Goal: Task Accomplishment & Management: Complete application form

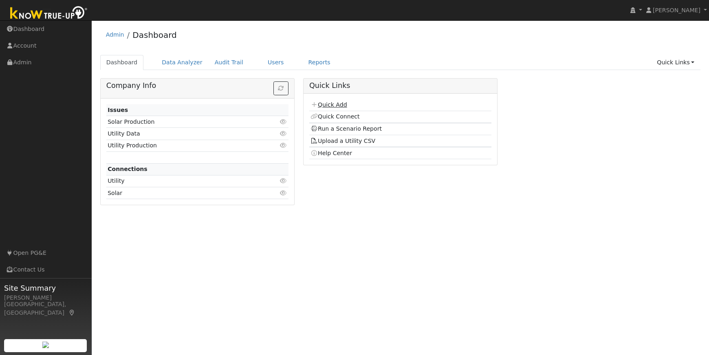
click at [341, 103] on link "Quick Add" at bounding box center [328, 104] width 36 height 7
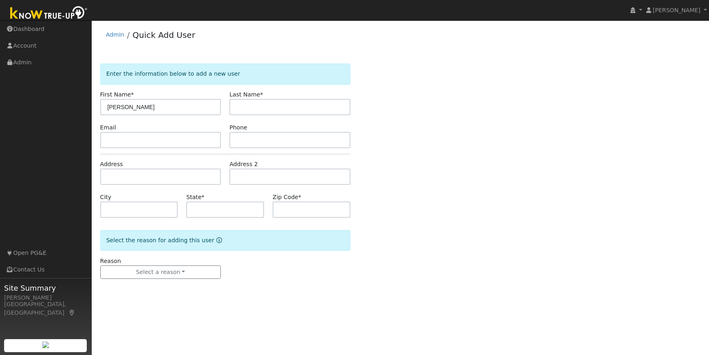
type input "Lani"
type input "Conklin"
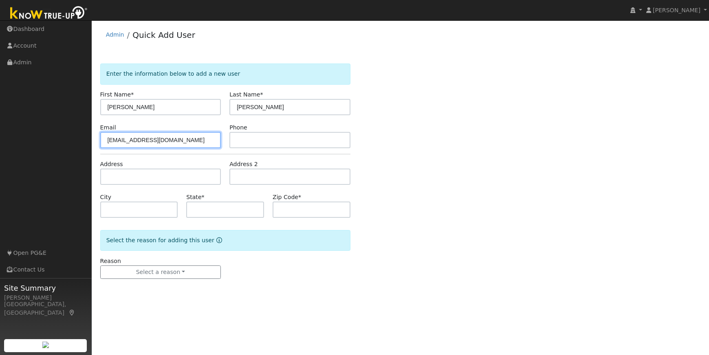
type input "lakerats5@gmail.com"
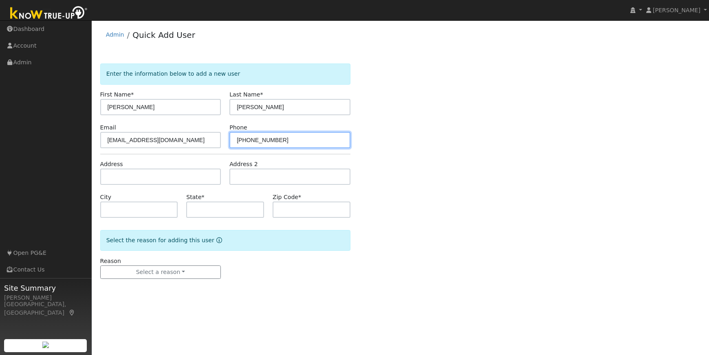
type input "661-972-4913"
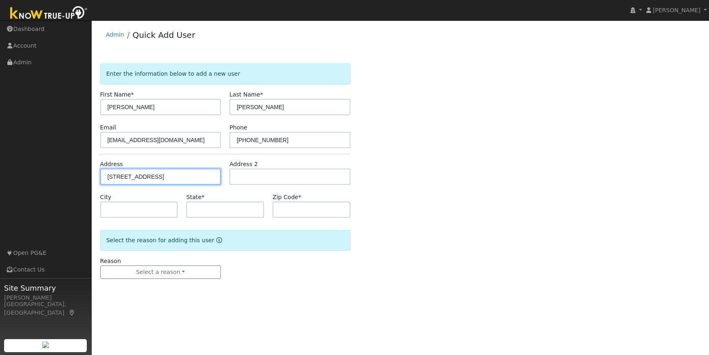
type input "20520 Sommette Drive"
type input "Sonora"
type input "CA"
type input "95370"
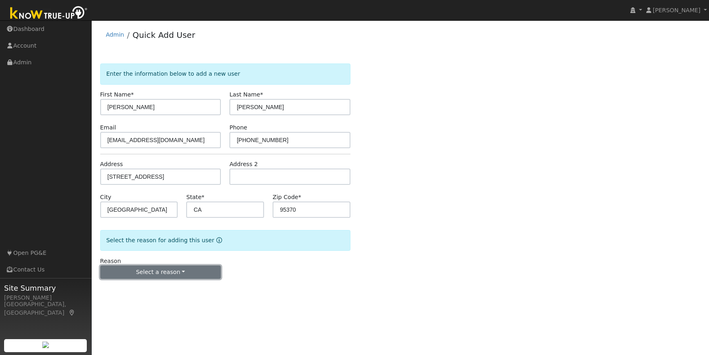
click at [169, 269] on button "Select a reason" at bounding box center [160, 273] width 121 height 14
click at [123, 291] on link "New lead" at bounding box center [146, 289] width 90 height 11
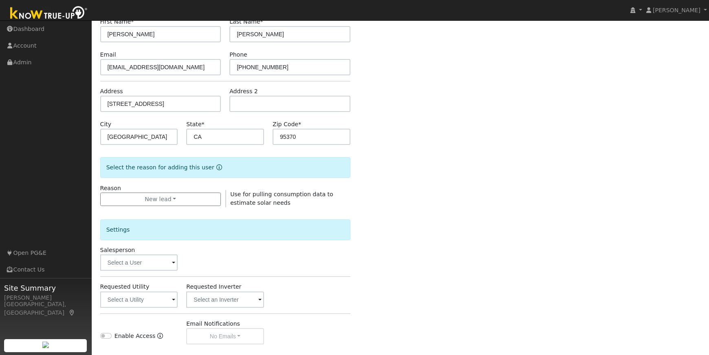
scroll to position [172, 0]
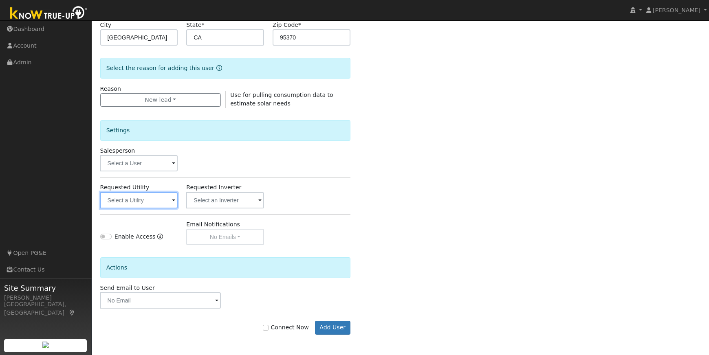
click at [161, 201] on input "text" at bounding box center [139, 200] width 78 height 16
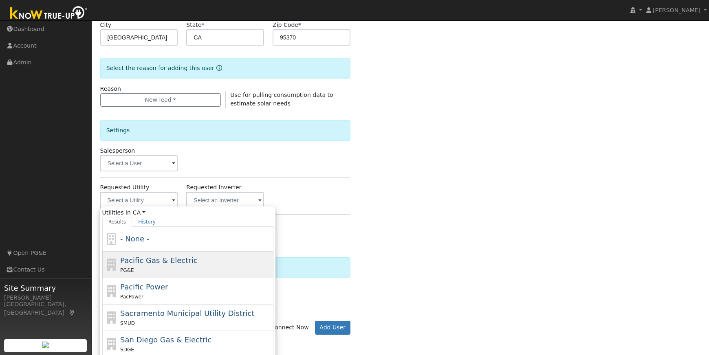
click at [173, 266] on div "PG&E" at bounding box center [195, 270] width 151 height 9
type input "Pacific Gas & Electric"
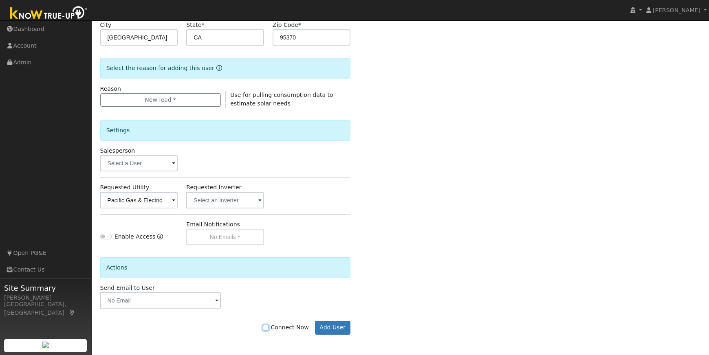
click at [268, 328] on input "Connect Now" at bounding box center [266, 328] width 6 height 6
checkbox input "true"
click at [340, 326] on button "Add User" at bounding box center [332, 328] width 35 height 14
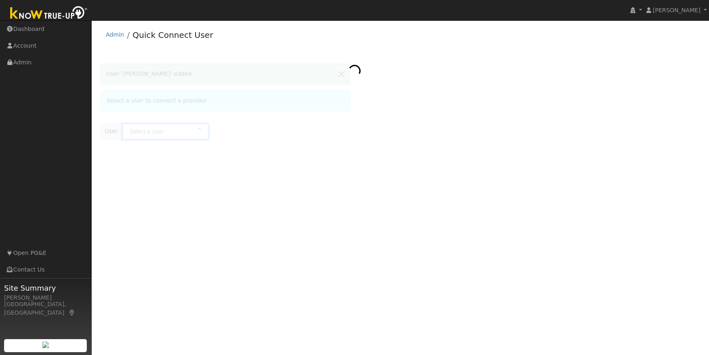
type input "[PERSON_NAME]"
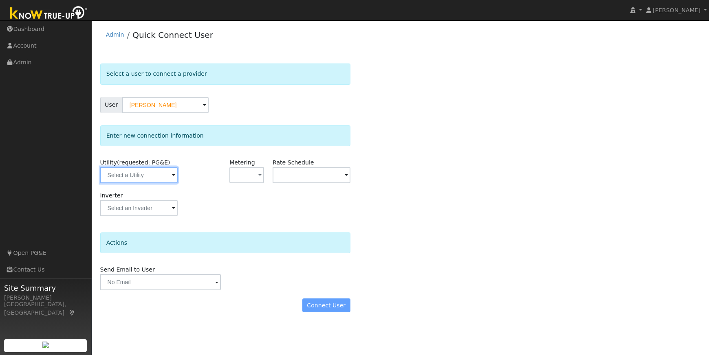
click at [155, 176] on input "text" at bounding box center [139, 175] width 78 height 16
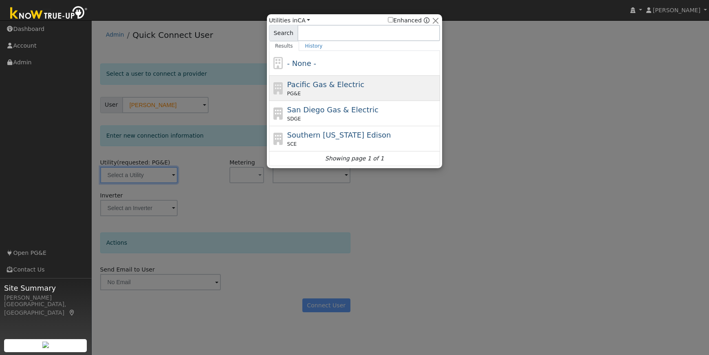
click at [373, 86] on div "Pacific Gas & Electric PG&E" at bounding box center [362, 88] width 151 height 18
type input "PG&E"
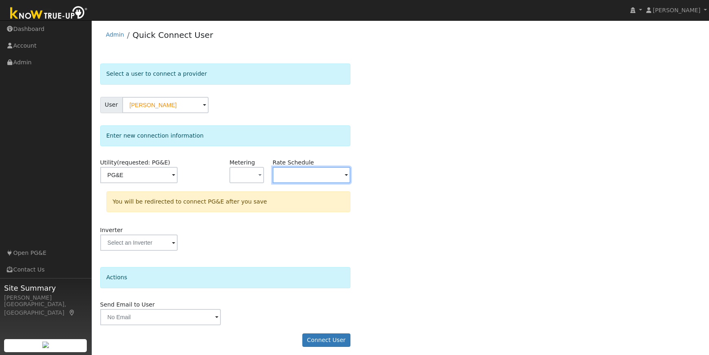
click at [332, 172] on input "text" at bounding box center [312, 175] width 78 height 16
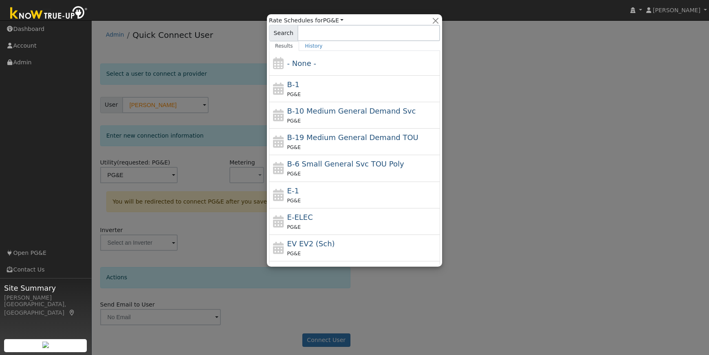
click at [316, 218] on div "E-ELEC PG&E" at bounding box center [362, 222] width 151 height 20
type input "E-ELEC"
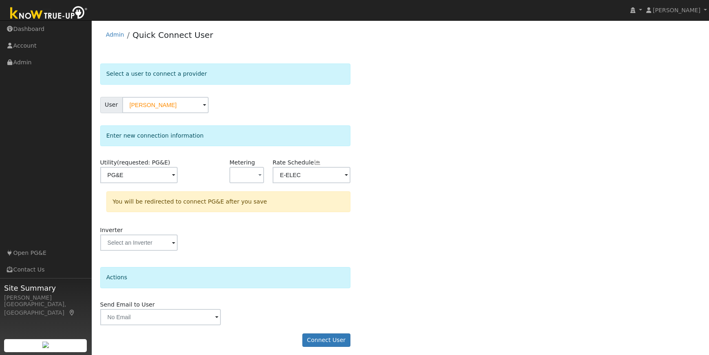
scroll to position [4, 0]
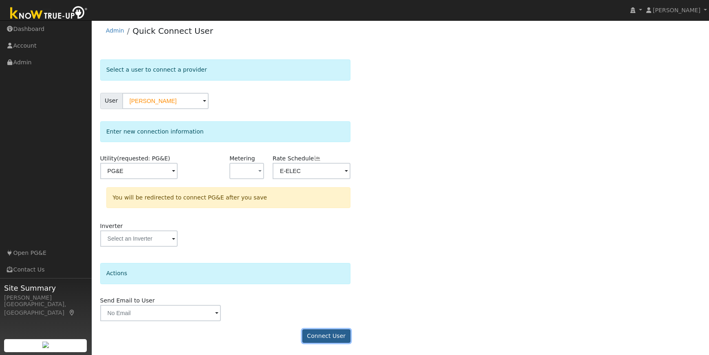
click at [333, 334] on button "Connect User" at bounding box center [326, 337] width 48 height 14
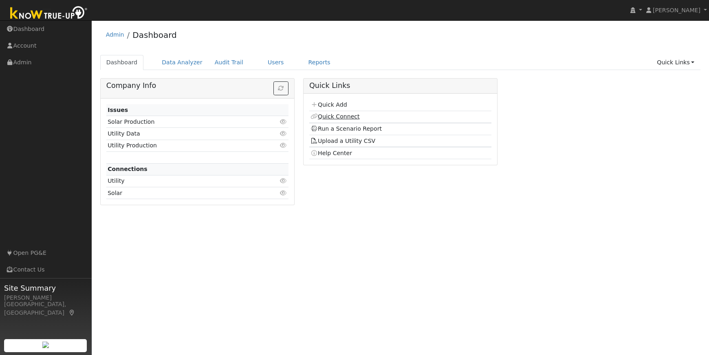
click at [345, 116] on link "Quick Connect" at bounding box center [334, 116] width 49 height 7
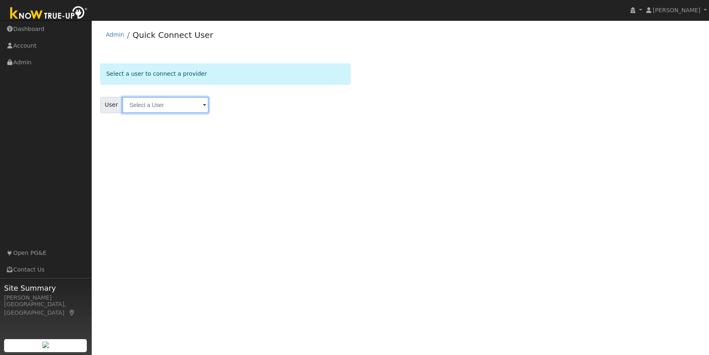
click at [136, 107] on input "text" at bounding box center [165, 105] width 86 height 16
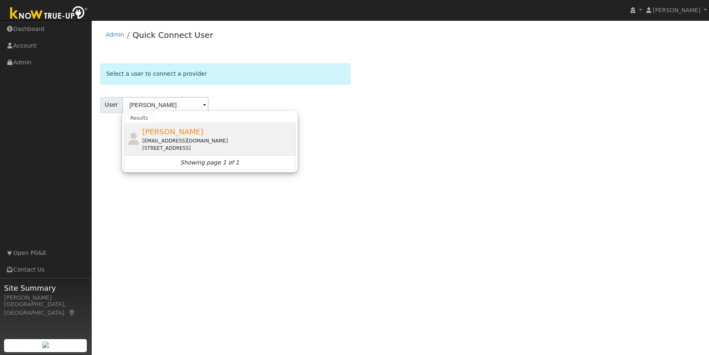
click at [186, 133] on div "Lani Conklin lakerats5@gmail.com 20520 Sommette Drive, Sonora, CA 95370" at bounding box center [217, 139] width 151 height 26
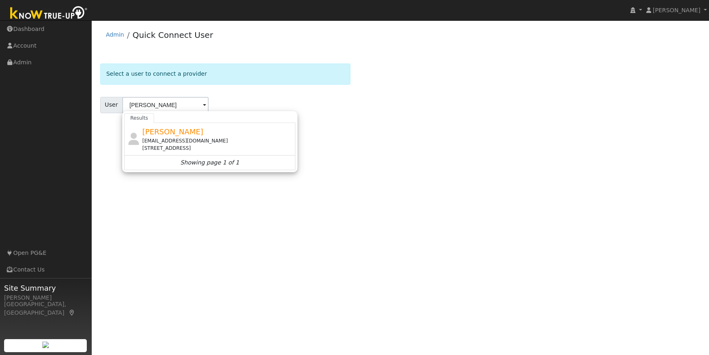
type input "Lani Conklin"
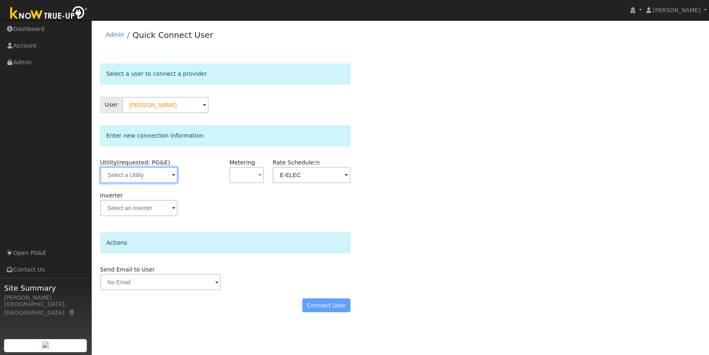
click at [147, 177] on input "text" at bounding box center [139, 175] width 78 height 16
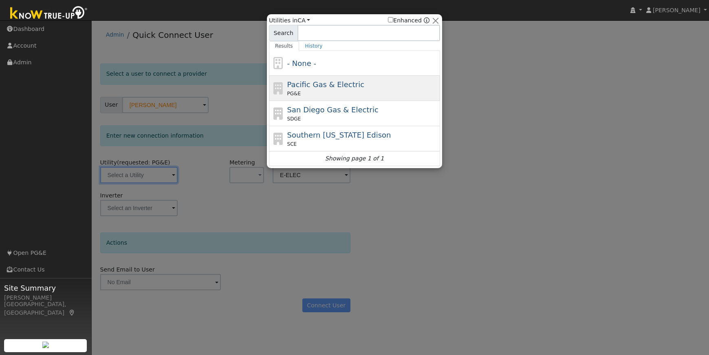
click at [389, 90] on div "PG&E" at bounding box center [362, 93] width 151 height 7
type input "PG&E"
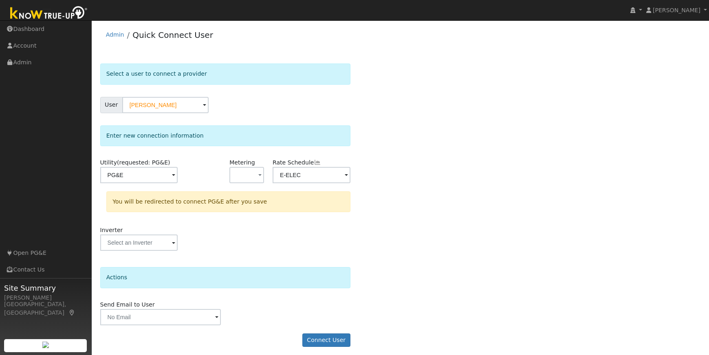
click at [387, 257] on div "Select a user to connect a provider User Lani Conklin Account Default Account D…" at bounding box center [400, 210] width 601 height 292
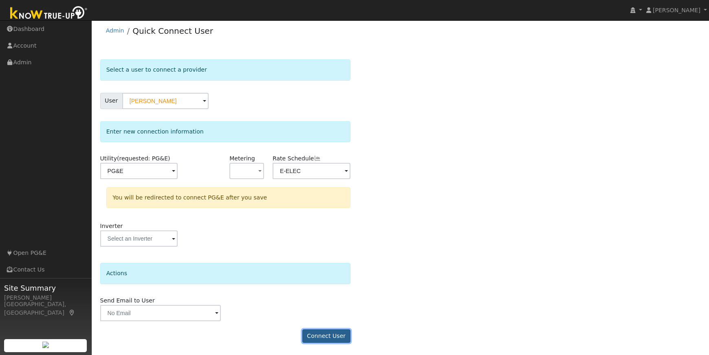
click at [325, 338] on button "Connect User" at bounding box center [326, 337] width 48 height 14
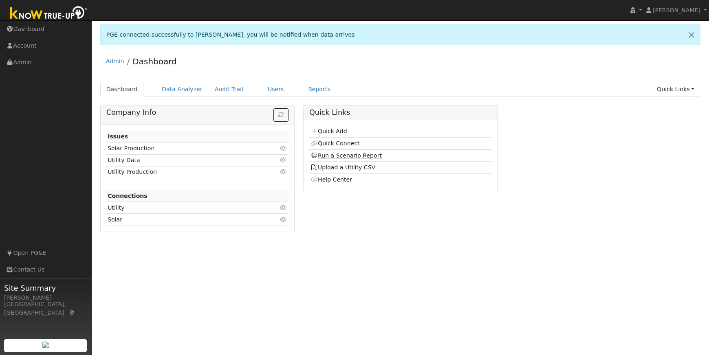
click at [347, 154] on link "Run a Scenario Report" at bounding box center [345, 155] width 71 height 7
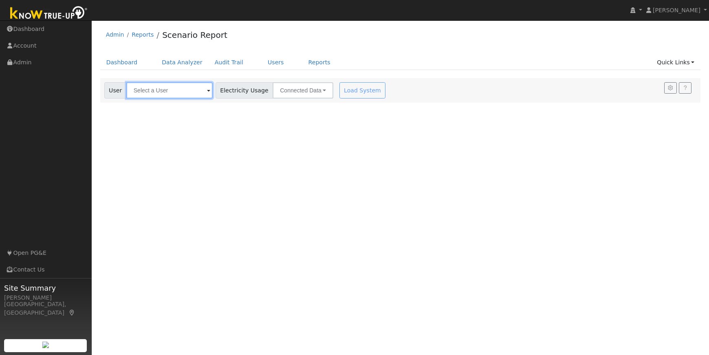
click at [160, 90] on input "text" at bounding box center [169, 90] width 86 height 16
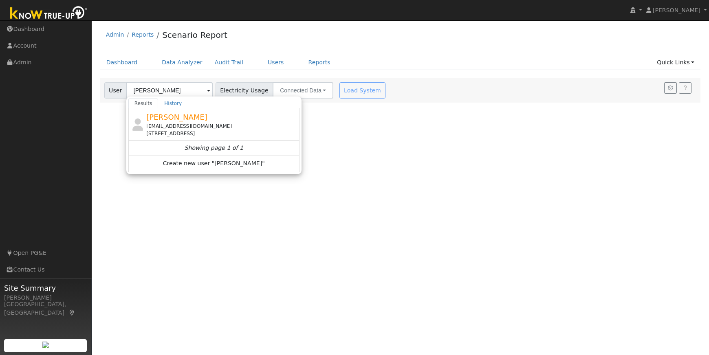
click at [207, 119] on div "[PERSON_NAME] [EMAIL_ADDRESS][DOMAIN_NAME] [STREET_ADDRESS]" at bounding box center [221, 125] width 151 height 26
type input "[PERSON_NAME]"
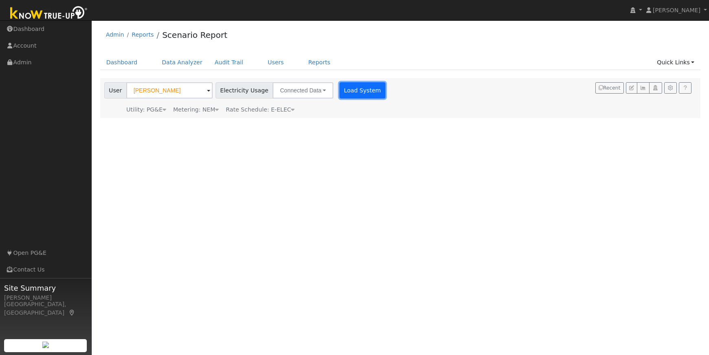
click at [339, 93] on button "Load System" at bounding box center [362, 90] width 46 height 16
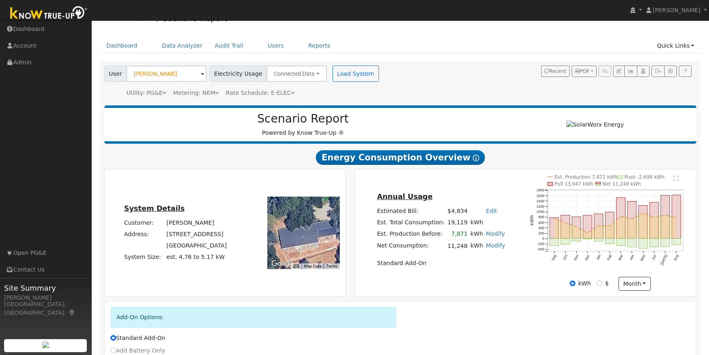
scroll to position [24, 0]
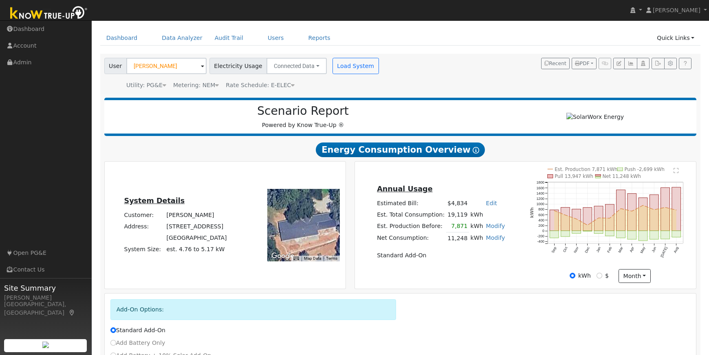
click at [513, 166] on div "Annual Usage Estimated Bill: $4,834 Edit Estimated Bill $ Annual Est. Total Con…" at bounding box center [525, 225] width 341 height 127
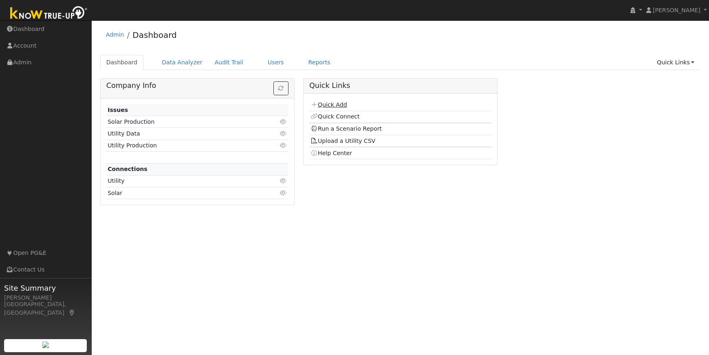
click at [339, 108] on link "Quick Add" at bounding box center [328, 104] width 36 height 7
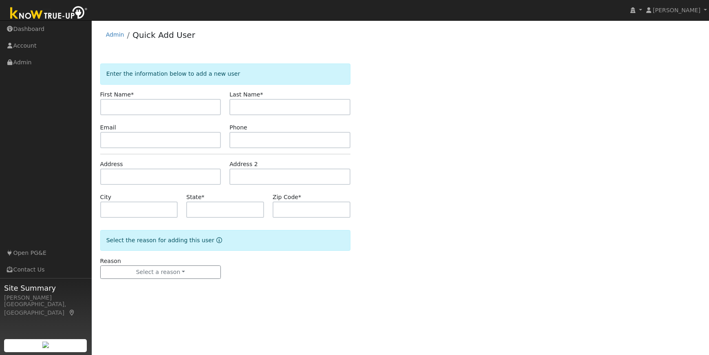
click at [178, 106] on input "text" at bounding box center [160, 107] width 121 height 16
type input "[PERSON_NAME]"
type input "Chaffee"
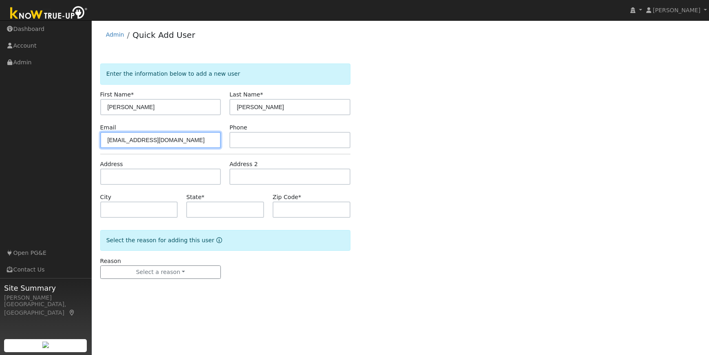
type input "bobbychaffee@yahoo.com"
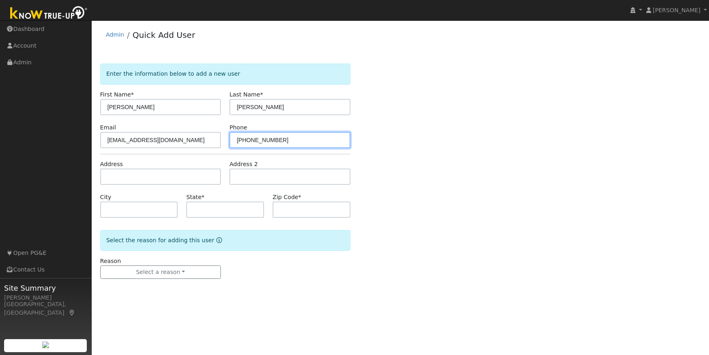
type input "209-768-5535"
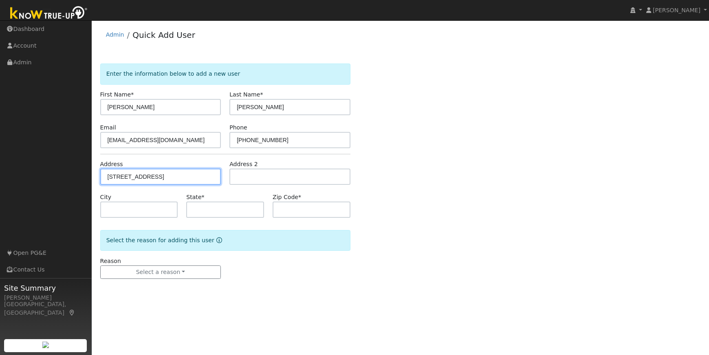
type input "18239 Old Wards Ferry Road"
type input "Sonora"
type input "CA"
type input "95370"
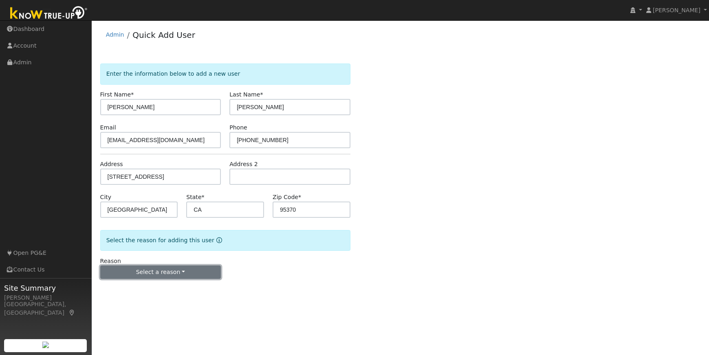
click at [138, 273] on button "Select a reason" at bounding box center [160, 273] width 121 height 14
click at [132, 288] on link "New lead" at bounding box center [146, 289] width 90 height 11
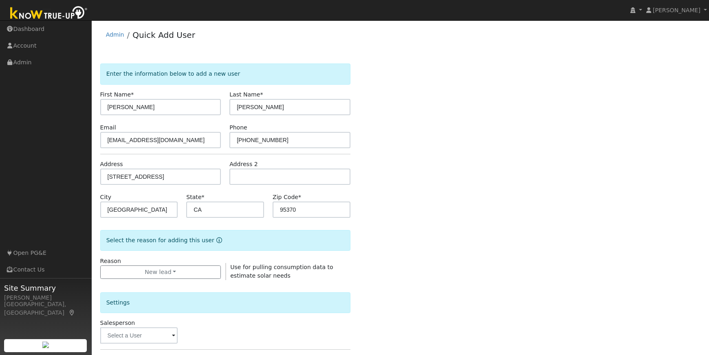
scroll to position [172, 0]
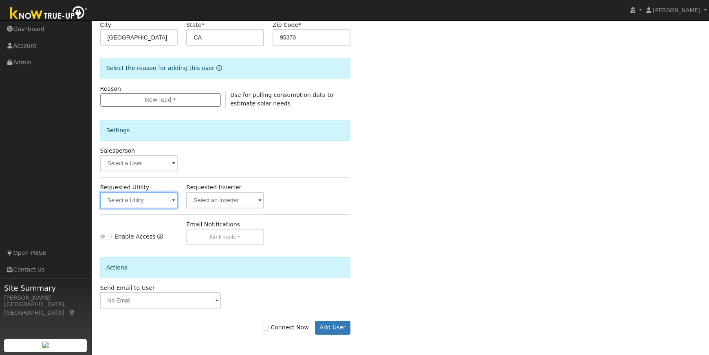
click at [150, 201] on input "text" at bounding box center [139, 200] width 78 height 16
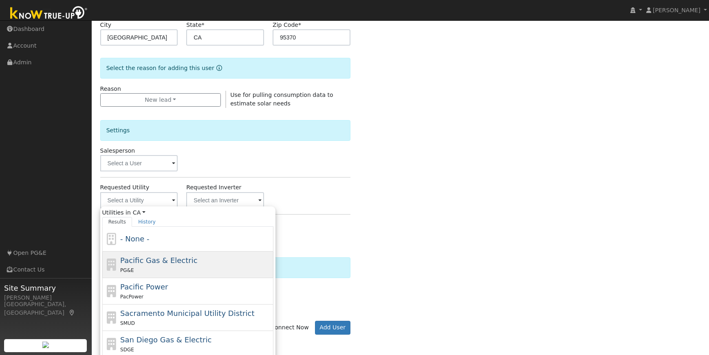
click at [172, 263] on span "Pacific Gas & Electric" at bounding box center [158, 260] width 77 height 9
type input "Pacific Gas & Electric"
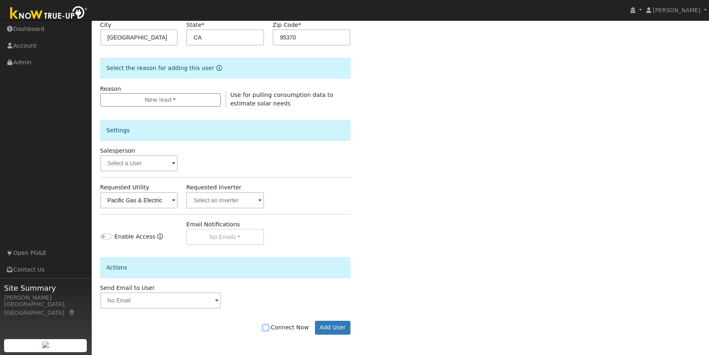
click at [268, 330] on input "Connect Now" at bounding box center [266, 328] width 6 height 6
checkbox input "true"
click at [333, 325] on button "Add User" at bounding box center [332, 328] width 35 height 14
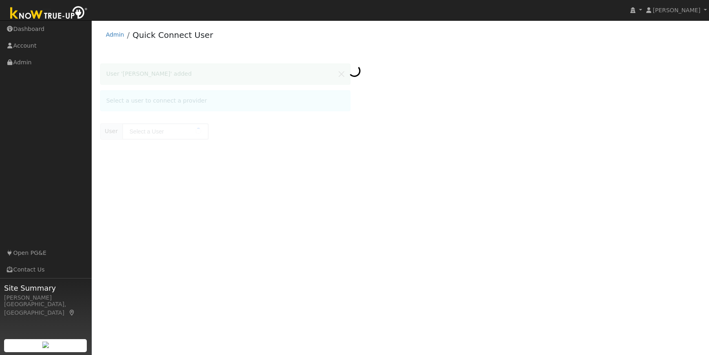
type input "[PERSON_NAME]"
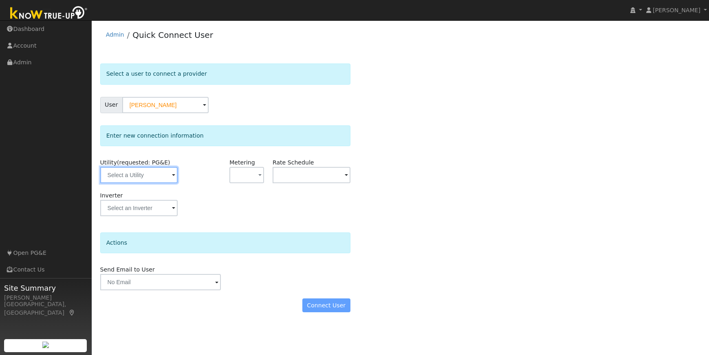
click at [150, 172] on input "text" at bounding box center [139, 175] width 78 height 16
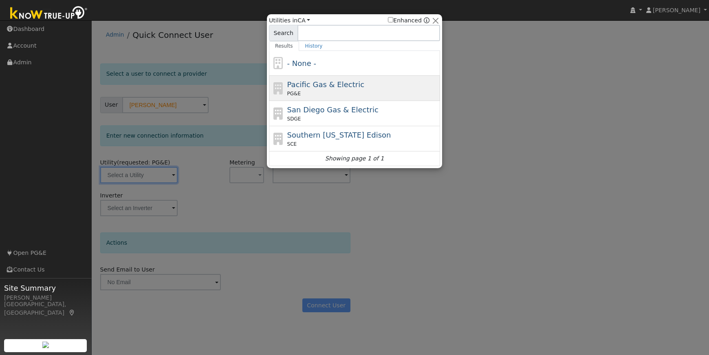
click at [347, 86] on span "Pacific Gas & Electric" at bounding box center [325, 84] width 77 height 9
type input "PG&E"
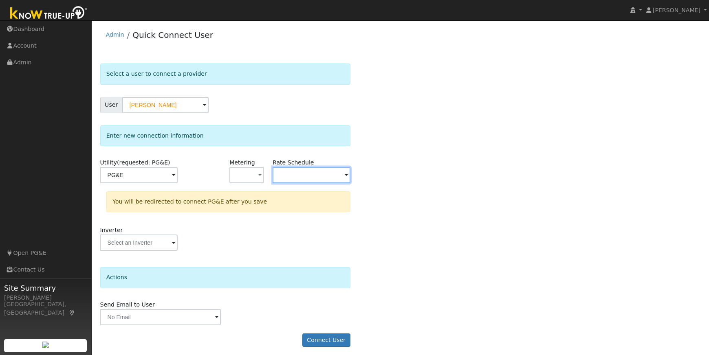
click at [310, 173] on input "text" at bounding box center [312, 175] width 78 height 16
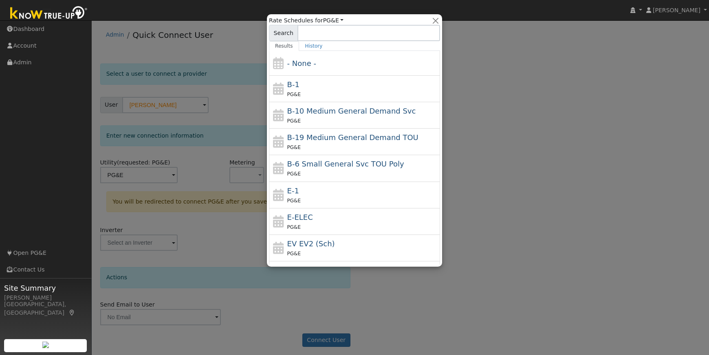
click at [376, 216] on div "E-ELEC PG&E" at bounding box center [362, 222] width 151 height 20
type input "E-ELEC"
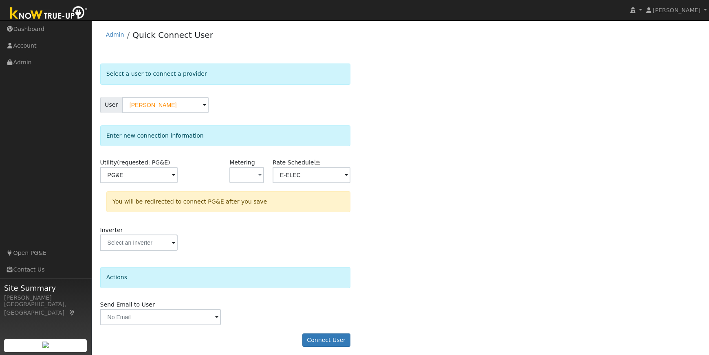
click at [374, 215] on div "Select a user to connect a provider User Bobby Chaffee Account Default Account …" at bounding box center [400, 210] width 601 height 292
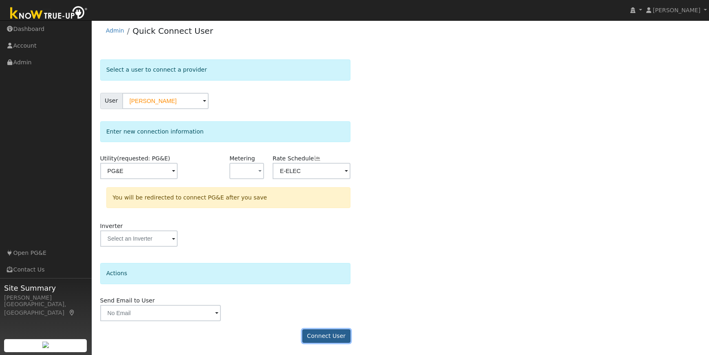
click at [326, 337] on button "Connect User" at bounding box center [326, 337] width 48 height 14
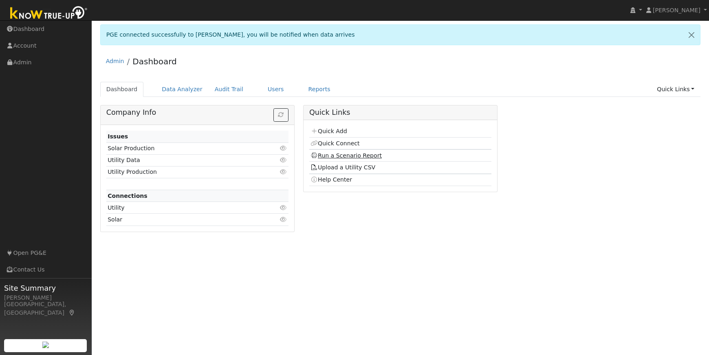
click at [337, 156] on link "Run a Scenario Report" at bounding box center [345, 155] width 71 height 7
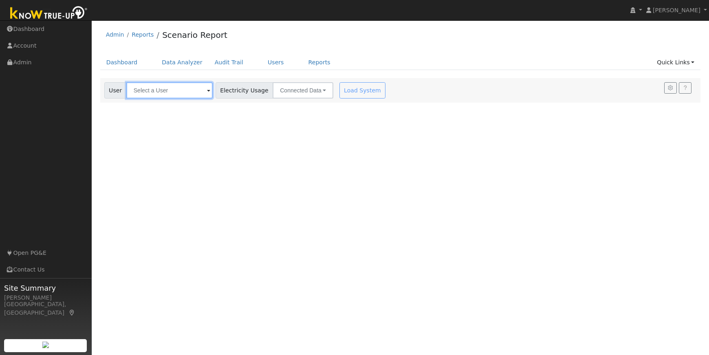
click at [161, 91] on input "text" at bounding box center [169, 90] width 86 height 16
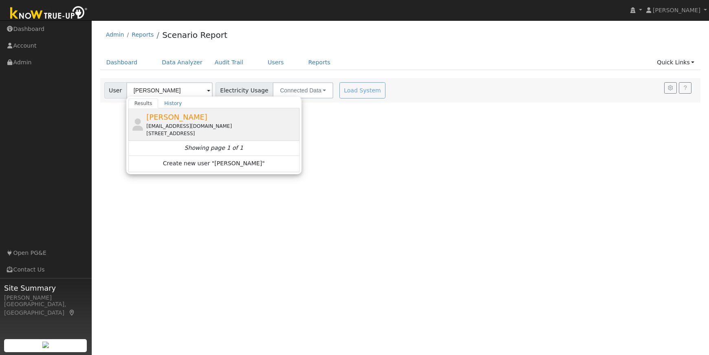
click at [187, 127] on div "[EMAIL_ADDRESS][DOMAIN_NAME]" at bounding box center [221, 126] width 151 height 7
type input "[PERSON_NAME]"
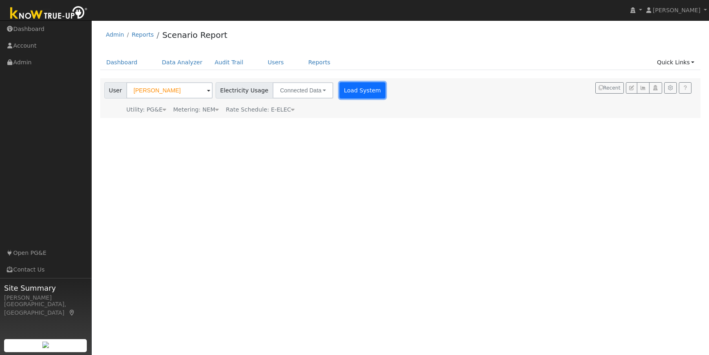
click at [347, 92] on button "Load System" at bounding box center [362, 90] width 46 height 16
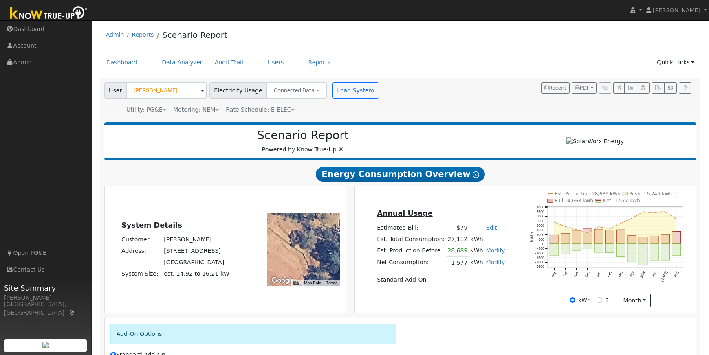
click at [530, 279] on icon "Est. Production 28,689 kWh Push -16,246 kWh Pull 14,668 kWh Net -1,577 kWh Sep …" at bounding box center [610, 244] width 161 height 105
